Goal: Task Accomplishment & Management: Manage account settings

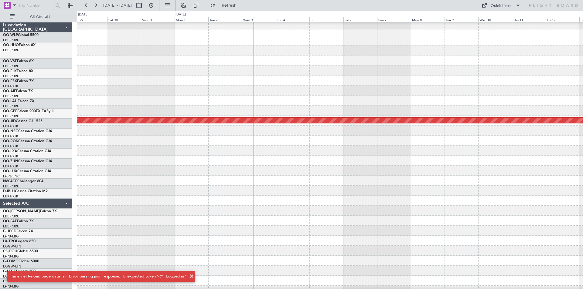
scroll to position [13, 0]
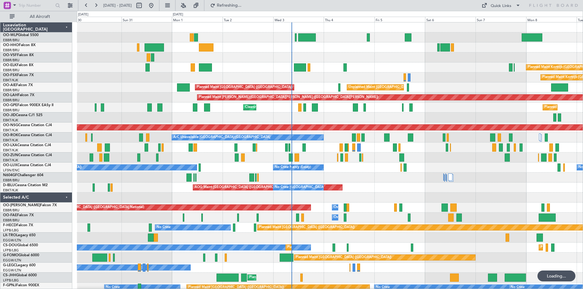
click at [424, 158] on div "Planned Maint [GEOGRAPHIC_DATA] ([GEOGRAPHIC_DATA]) Planned Maint [GEOGRAPHIC_D…" at bounding box center [330, 192] width 506 height 341
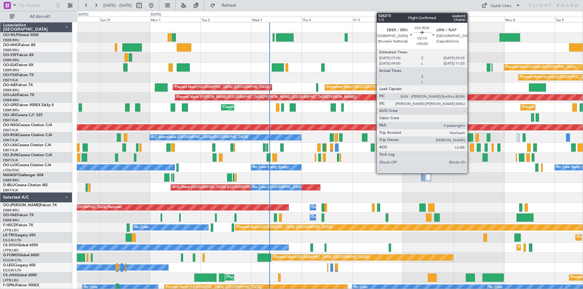
click at [470, 139] on div at bounding box center [470, 138] width 5 height 8
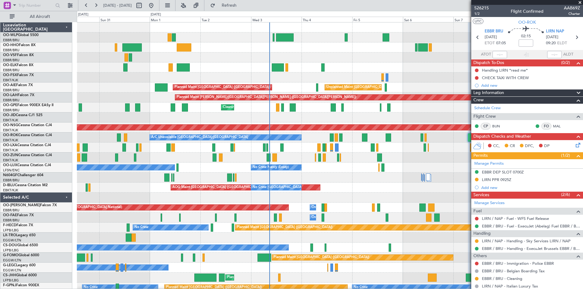
click at [580, 3] on span at bounding box center [580, 2] width 6 height 5
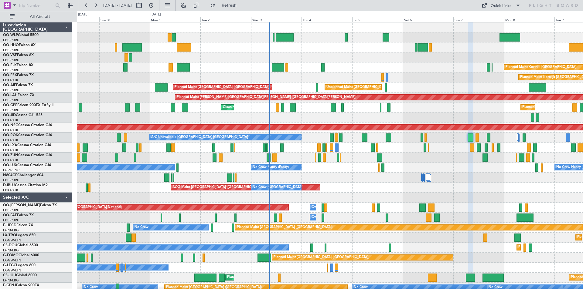
type input "0"
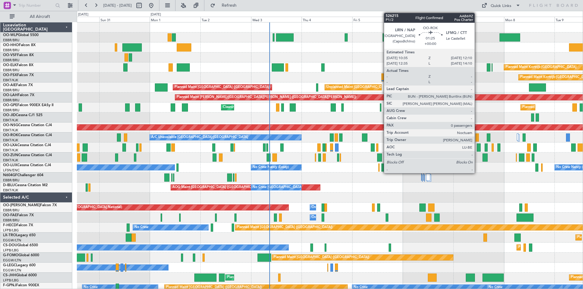
click at [477, 138] on div at bounding box center [477, 138] width 3 height 8
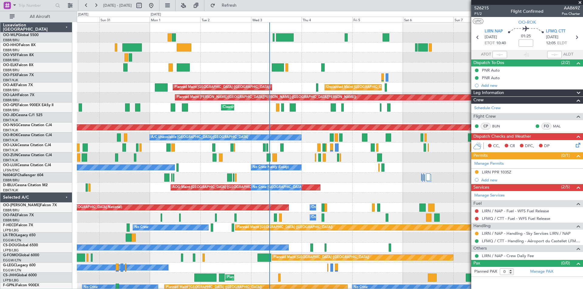
click at [580, 2] on span at bounding box center [580, 2] width 6 height 5
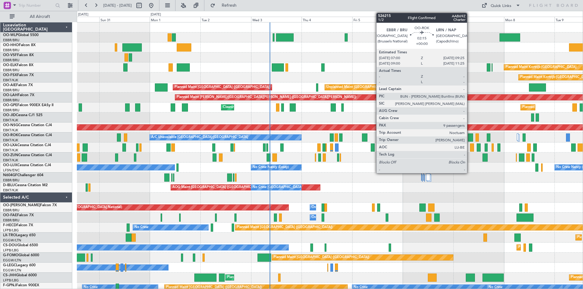
click at [470, 139] on div at bounding box center [470, 138] width 5 height 8
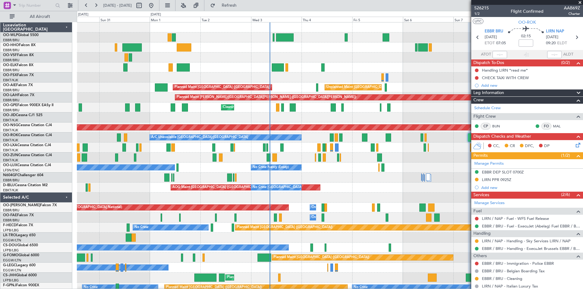
click at [579, 3] on span at bounding box center [580, 2] width 6 height 5
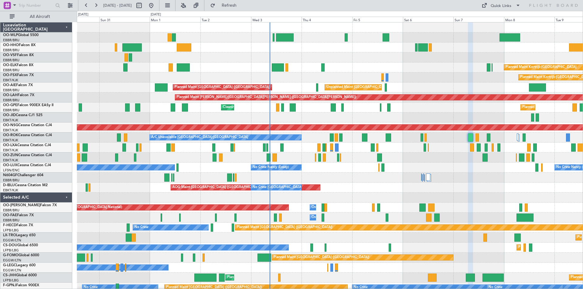
type input "0"
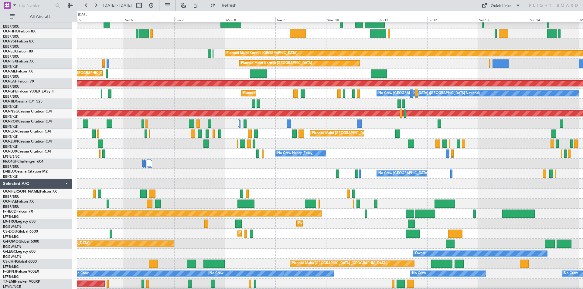
click at [165, 147] on div at bounding box center [330, 144] width 506 height 10
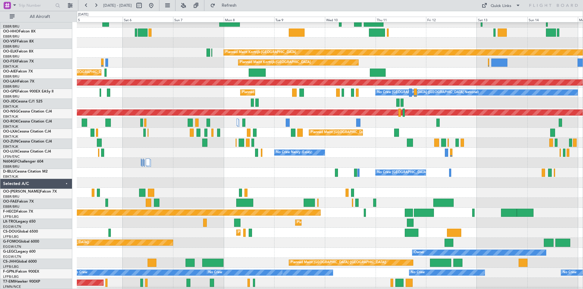
scroll to position [15, 0]
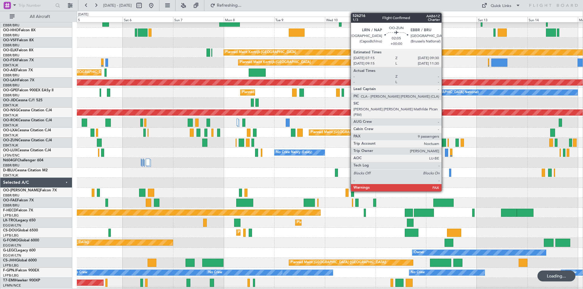
click at [444, 144] on div at bounding box center [443, 143] width 5 height 8
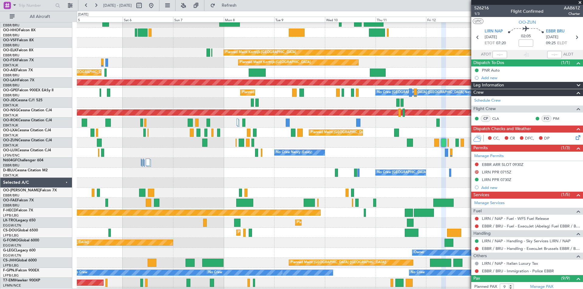
click at [582, 3] on span at bounding box center [580, 2] width 6 height 5
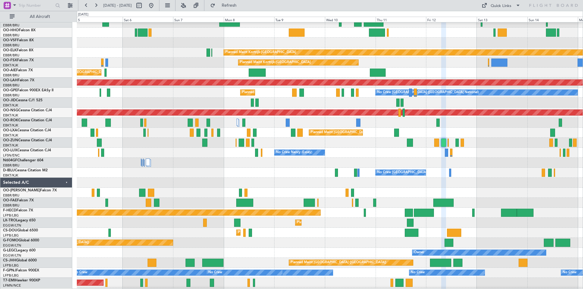
type input "0"
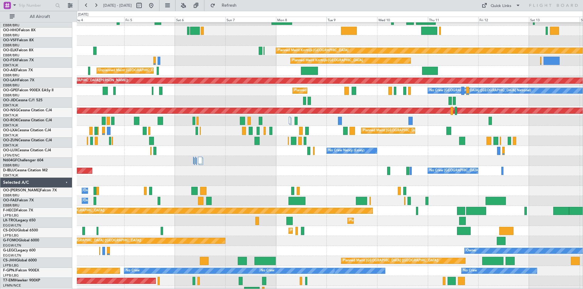
scroll to position [17, 0]
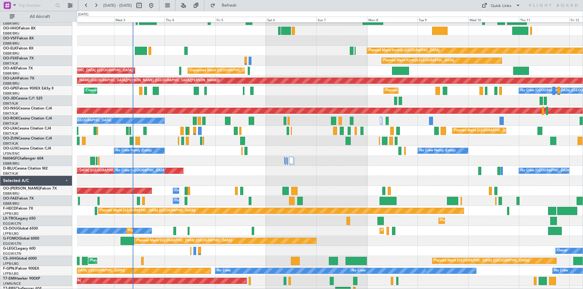
click at [318, 162] on div at bounding box center [330, 161] width 506 height 10
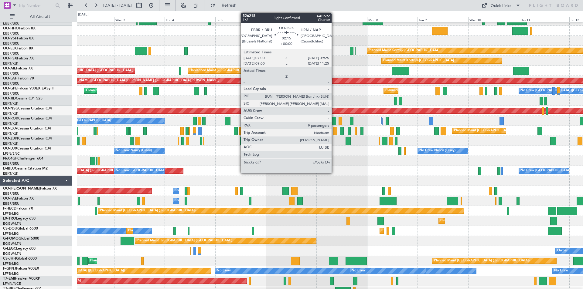
click at [334, 123] on div at bounding box center [333, 121] width 5 height 8
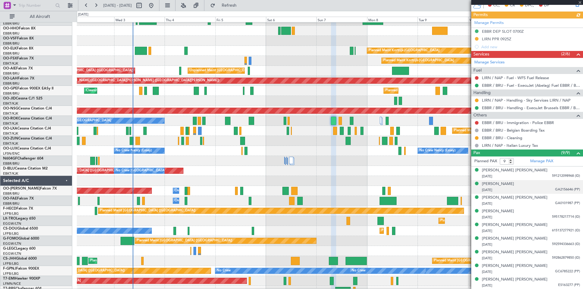
scroll to position [0, 0]
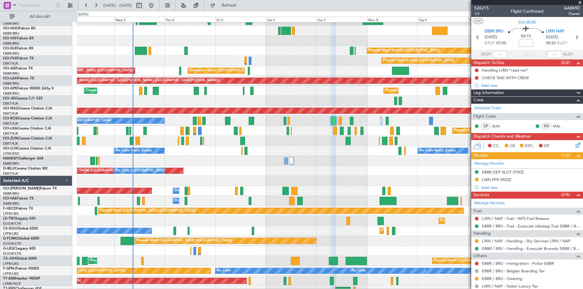
click at [581, 2] on span at bounding box center [580, 2] width 6 height 5
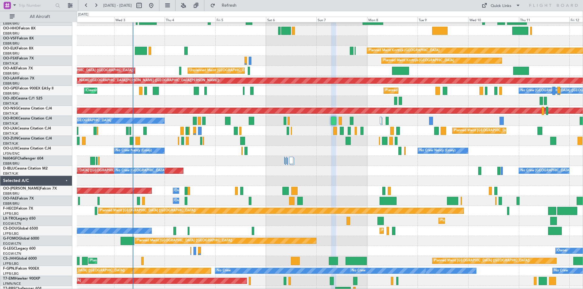
type input "0"
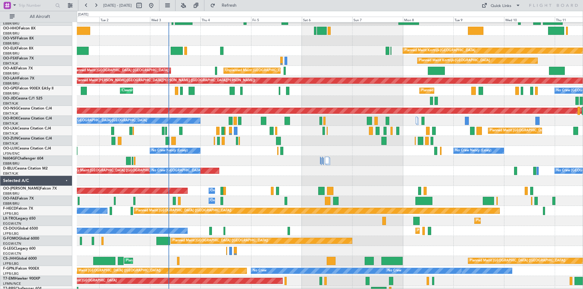
click at [217, 125] on div "A/C Unavailable [GEOGRAPHIC_DATA]-[GEOGRAPHIC_DATA]" at bounding box center [330, 121] width 506 height 10
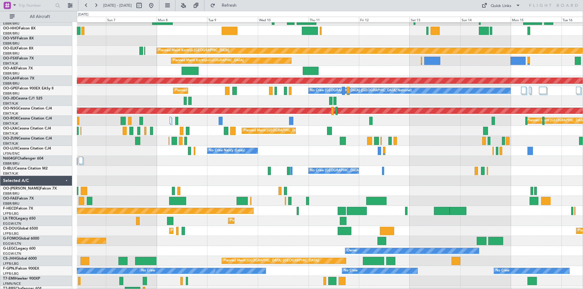
click at [189, 163] on div at bounding box center [330, 161] width 506 height 10
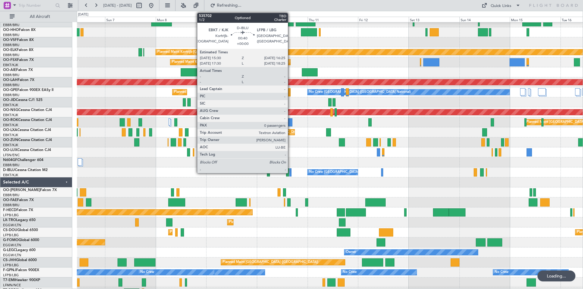
click at [291, 173] on div at bounding box center [290, 173] width 2 height 8
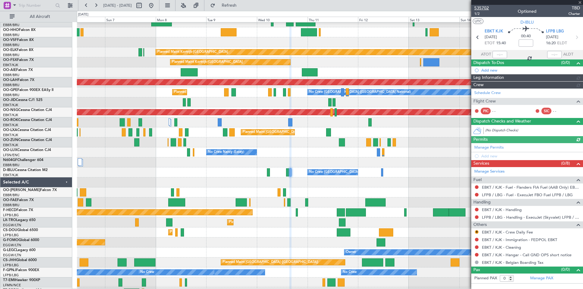
click at [486, 8] on span "535702" at bounding box center [481, 8] width 15 height 6
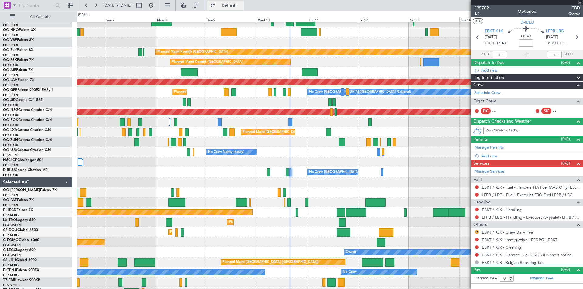
click at [242, 6] on span "Refresh" at bounding box center [230, 5] width 26 height 4
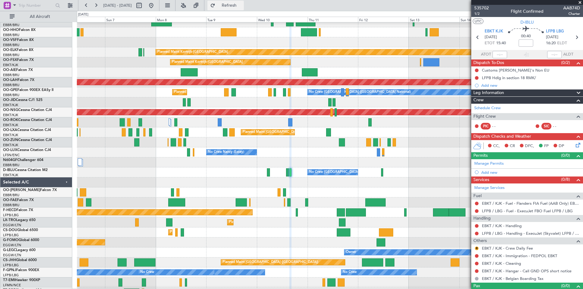
click at [242, 7] on span "Refresh" at bounding box center [230, 5] width 26 height 4
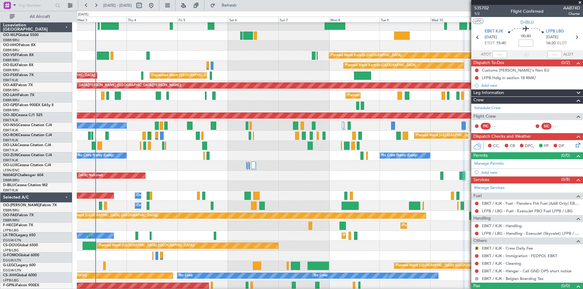
scroll to position [27, 0]
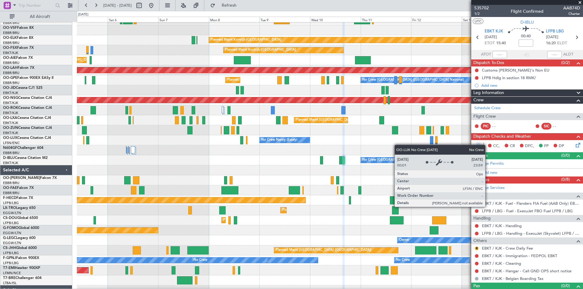
click at [298, 140] on div "No Crew Nancy (Essey)" at bounding box center [285, 140] width 50 height 5
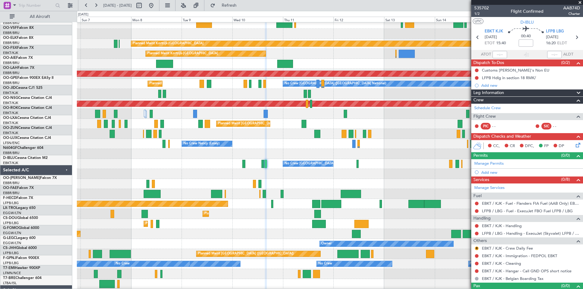
scroll to position [22, 0]
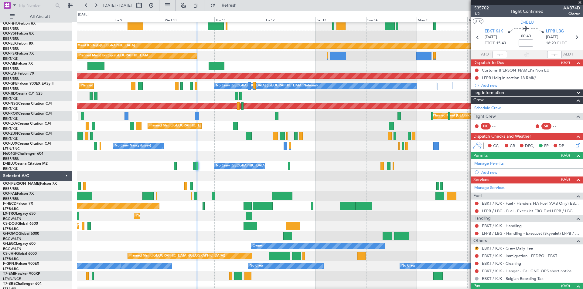
click at [237, 176] on div at bounding box center [330, 176] width 506 height 10
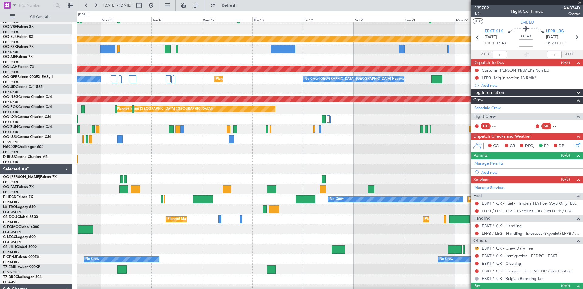
click at [31, 171] on div "Planned Maint Kortrijk-[GEOGRAPHIC_DATA] Planned [GEOGRAPHIC_DATA][PERSON_NAME]…" at bounding box center [291, 150] width 583 height 279
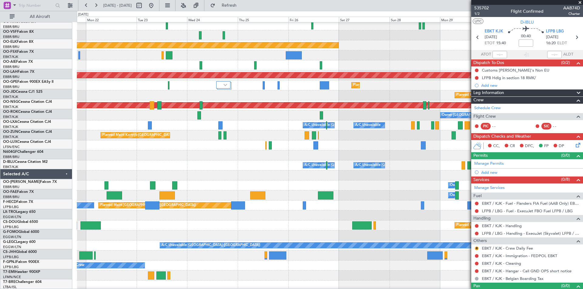
scroll to position [22, 0]
click at [330, 147] on div at bounding box center [330, 146] width 506 height 10
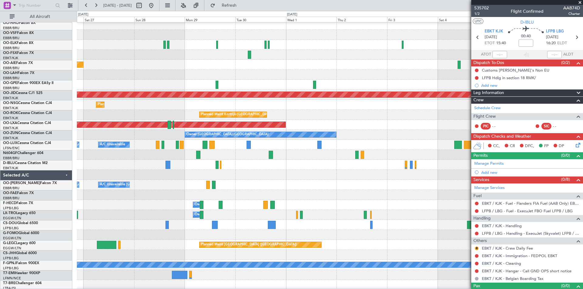
scroll to position [3, 0]
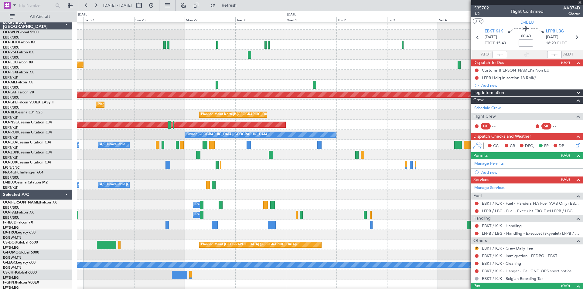
click at [127, 70] on div "Planned Maint Kortrijk-[GEOGRAPHIC_DATA]" at bounding box center [330, 65] width 506 height 10
click at [580, 3] on span at bounding box center [580, 2] width 6 height 5
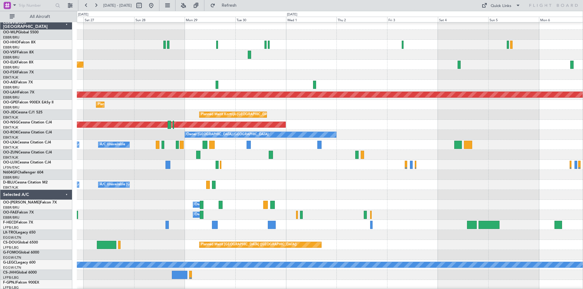
click at [495, 11] on div "Quick Links" at bounding box center [524, 5] width 117 height 11
click at [498, 6] on div "Quick Links" at bounding box center [501, 6] width 21 height 6
click at [501, 18] on button "Trip Builder" at bounding box center [502, 20] width 46 height 15
click at [242, 6] on span "Refresh" at bounding box center [230, 5] width 26 height 4
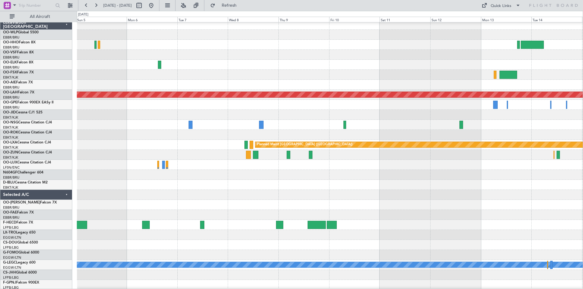
click at [0, 63] on div "Planned Maint [PERSON_NAME]-[GEOGRAPHIC_DATA][PERSON_NAME] ([GEOGRAPHIC_DATA][P…" at bounding box center [291, 150] width 583 height 279
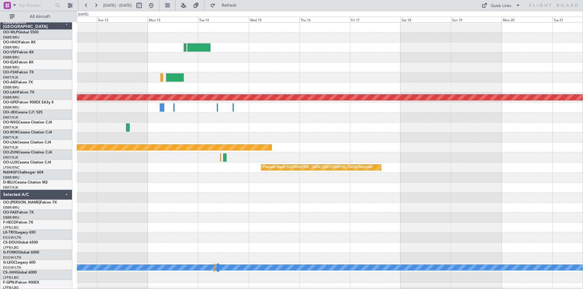
scroll to position [0, 0]
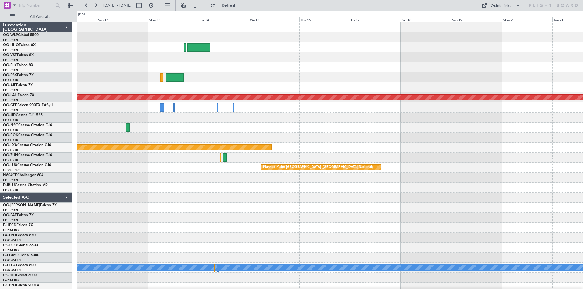
click at [0, 78] on div "Planned Maint [PERSON_NAME]-[GEOGRAPHIC_DATA][PERSON_NAME] ([GEOGRAPHIC_DATA][P…" at bounding box center [291, 150] width 583 height 279
click at [126, 88] on div "Planned Maint [PERSON_NAME]-[GEOGRAPHIC_DATA][PERSON_NAME] ([GEOGRAPHIC_DATA][P…" at bounding box center [330, 167] width 506 height 291
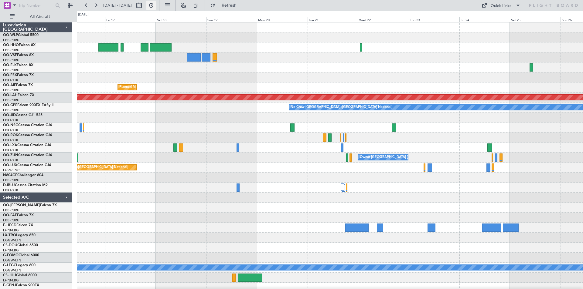
click at [156, 8] on button at bounding box center [151, 6] width 10 height 10
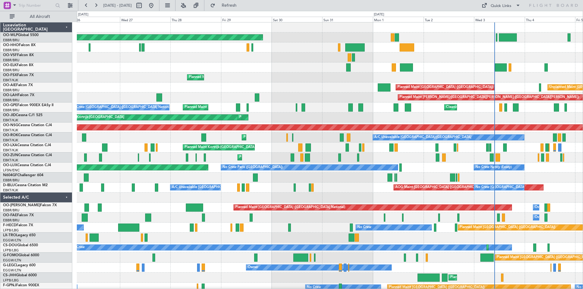
click at [422, 148] on div "Planned Maint Kortrijk-[GEOGRAPHIC_DATA] A/C Unavailable [GEOGRAPHIC_DATA] ([GE…" at bounding box center [330, 148] width 506 height 10
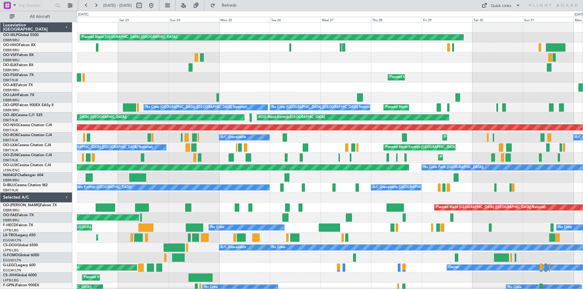
click at [451, 107] on div "Planned Maint [GEOGRAPHIC_DATA] ([GEOGRAPHIC_DATA] National) No Crew [GEOGRAPHI…" at bounding box center [330, 108] width 506 height 10
click at [156, 3] on button at bounding box center [151, 6] width 10 height 10
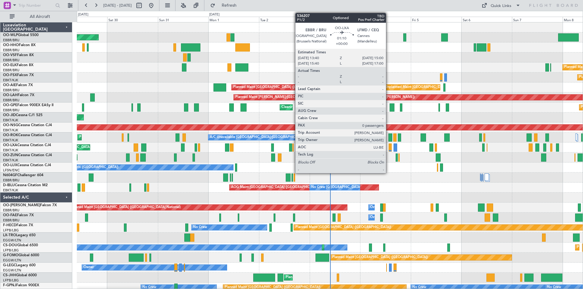
click at [389, 151] on div at bounding box center [390, 148] width 3 height 8
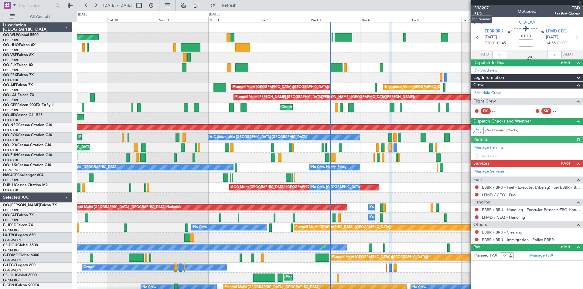
click at [483, 9] on span "536207" at bounding box center [481, 8] width 15 height 6
click at [229, 7] on button "Refresh" at bounding box center [225, 6] width 36 height 10
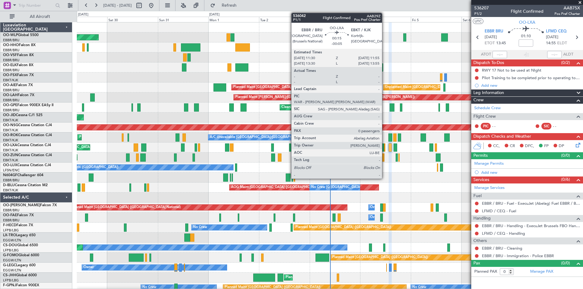
click at [385, 148] on div at bounding box center [384, 148] width 1 height 8
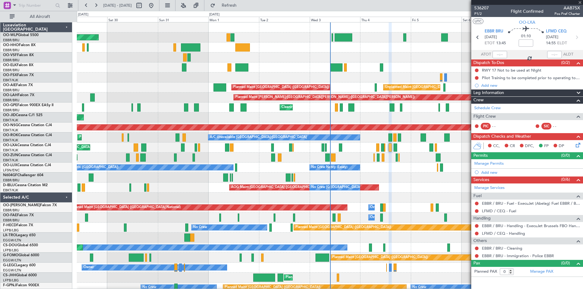
type input "-00:05"
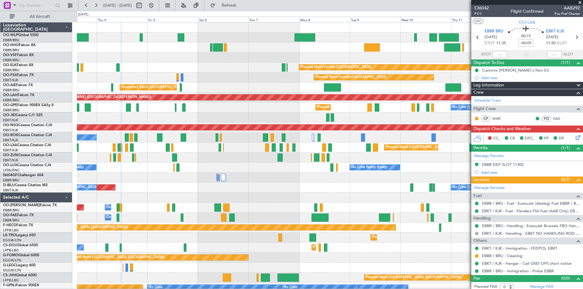
click at [182, 188] on div "No Crew [GEOGRAPHIC_DATA] ([GEOGRAPHIC_DATA] National) AOG Maint [GEOGRAPHIC_DA…" at bounding box center [330, 188] width 506 height 10
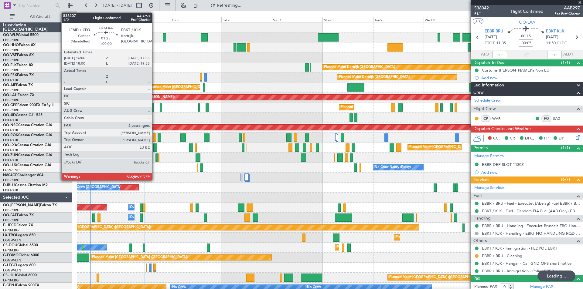
click at [155, 147] on div at bounding box center [154, 148] width 3 height 8
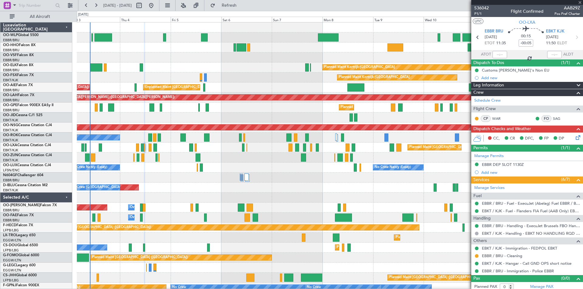
type input "2"
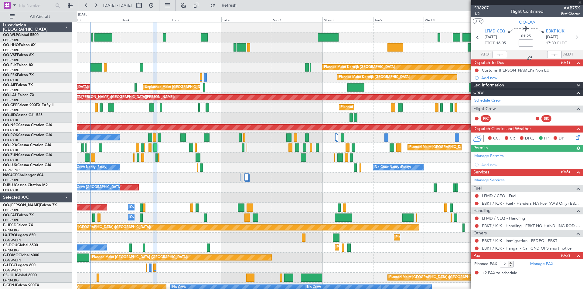
click at [485, 9] on span "536207" at bounding box center [481, 8] width 15 height 6
click at [242, 11] on div "Planned Maint Kortrijk-Wevelgem Planned Maint Kortrijk-Wevelgem Unplanned Maint…" at bounding box center [291, 150] width 583 height 279
click at [242, 7] on span "Refresh" at bounding box center [230, 5] width 26 height 4
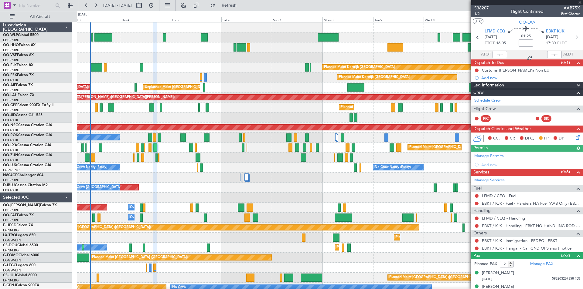
scroll to position [7, 0]
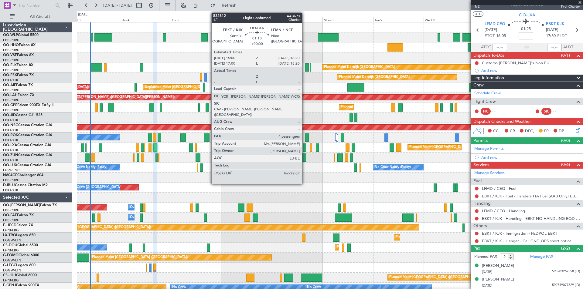
click at [305, 147] on div at bounding box center [304, 148] width 3 height 8
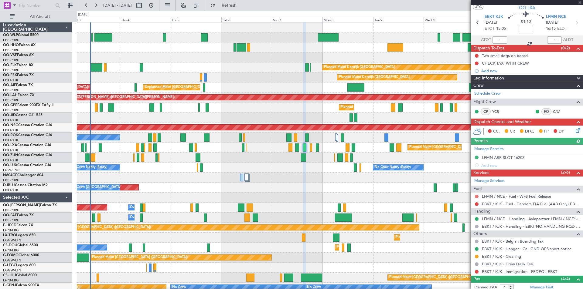
scroll to position [0, 0]
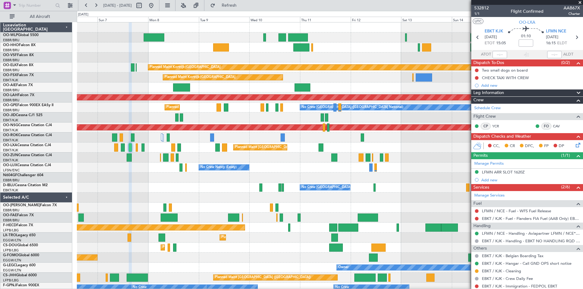
click at [159, 172] on div "No Crew Nancy (Essey)" at bounding box center [330, 168] width 506 height 10
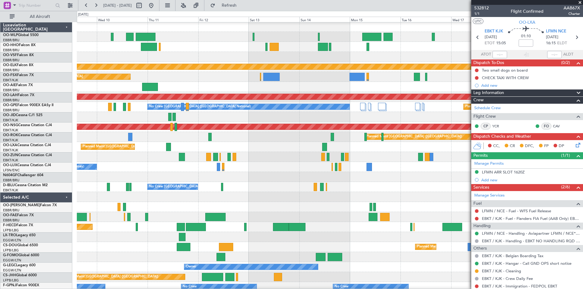
scroll to position [1, 0]
click at [267, 190] on div "No Crew [GEOGRAPHIC_DATA] ([GEOGRAPHIC_DATA] National)" at bounding box center [330, 187] width 506 height 10
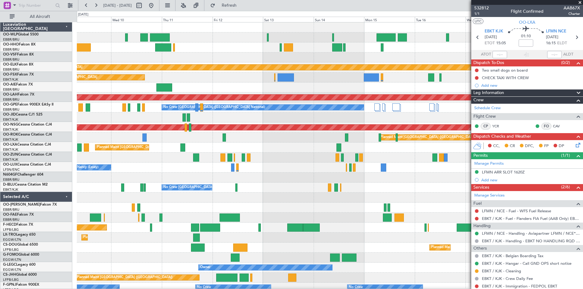
scroll to position [0, 0]
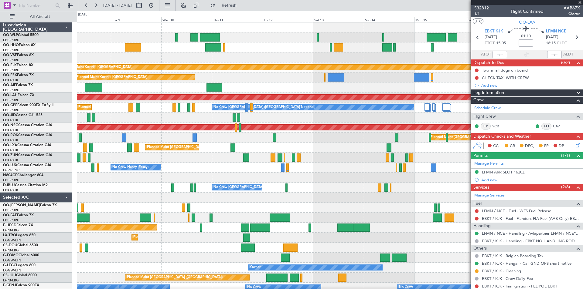
click at [289, 176] on div at bounding box center [330, 178] width 506 height 10
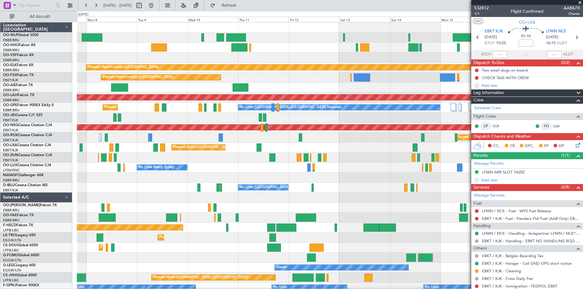
click at [311, 169] on div "No Crew Nancy (Essey)" at bounding box center [330, 168] width 506 height 10
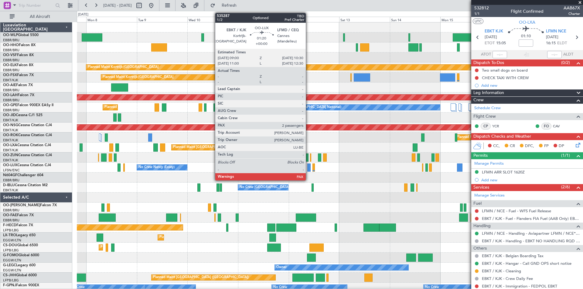
click at [309, 170] on div at bounding box center [308, 168] width 3 height 8
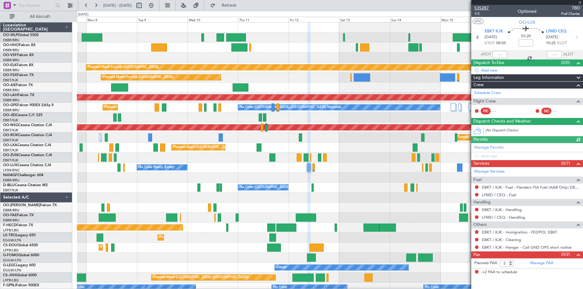
click at [487, 7] on span "535287" at bounding box center [481, 8] width 15 height 6
click at [242, 5] on span "Refresh" at bounding box center [230, 5] width 26 height 4
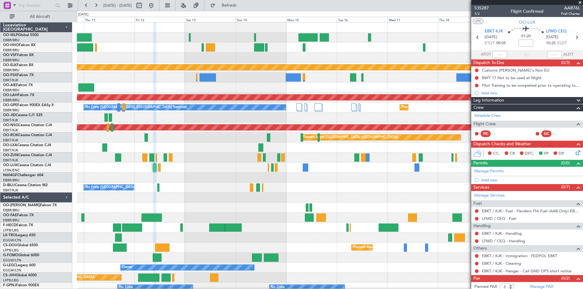
click at [266, 181] on div at bounding box center [330, 178] width 506 height 10
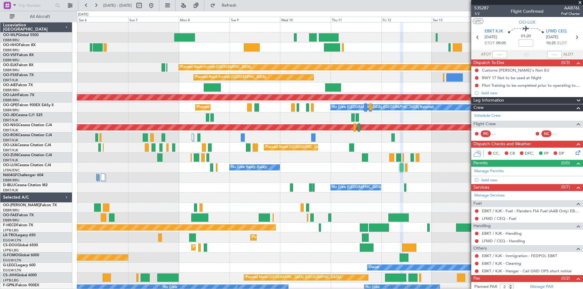
click at [386, 184] on div "Planned Maint Kortrijk-Wevelgem Planned Maint Kortrijk-Wevelgem Unplanned Maint…" at bounding box center [330, 177] width 506 height 311
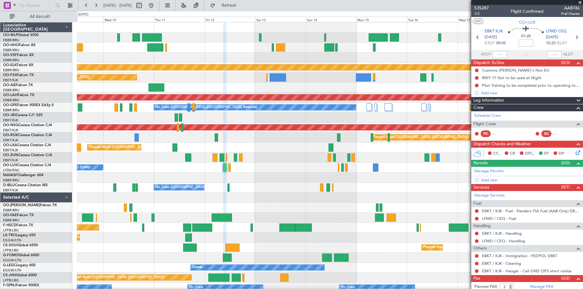
click at [199, 148] on div "Planned Maint [GEOGRAPHIC_DATA] ([GEOGRAPHIC_DATA] National)" at bounding box center [330, 148] width 506 height 10
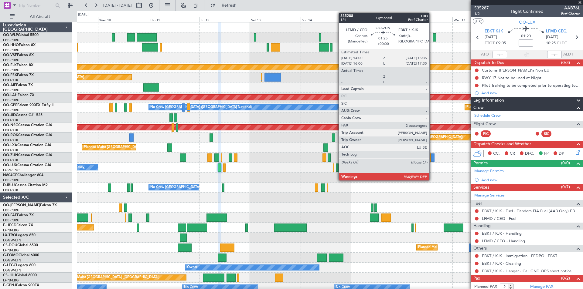
click at [432, 159] on div at bounding box center [432, 158] width 3 height 8
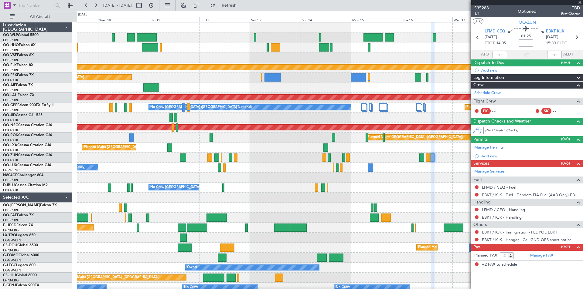
click at [483, 9] on span "535288" at bounding box center [481, 8] width 15 height 6
click at [244, 9] on button "Refresh" at bounding box center [225, 6] width 36 height 10
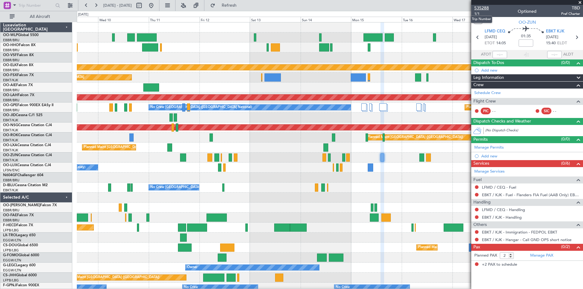
click at [481, 11] on span "535288" at bounding box center [481, 8] width 15 height 6
click at [242, 5] on span "Refresh" at bounding box center [230, 5] width 26 height 4
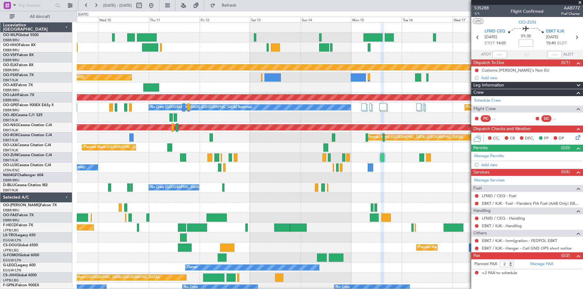
click at [579, 2] on span at bounding box center [580, 2] width 6 height 5
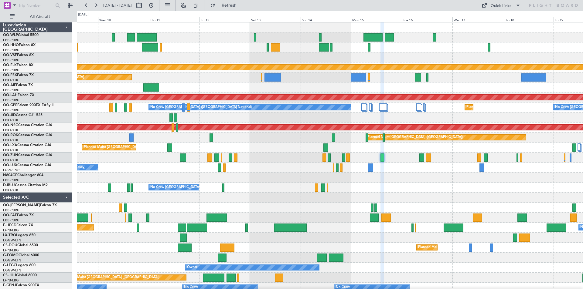
type input "0"
click at [242, 6] on span "Refresh" at bounding box center [230, 5] width 26 height 4
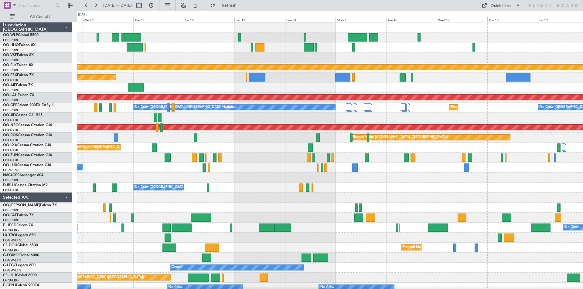
click at [443, 85] on div at bounding box center [330, 88] width 506 height 10
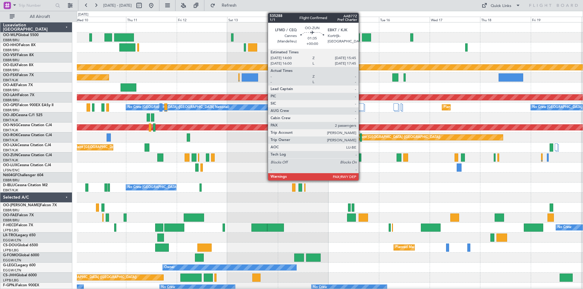
click at [361, 160] on div at bounding box center [360, 158] width 4 height 8
